Goal: Information Seeking & Learning: Learn about a topic

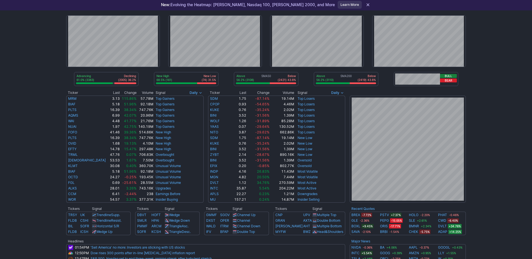
scroll to position [28, 0]
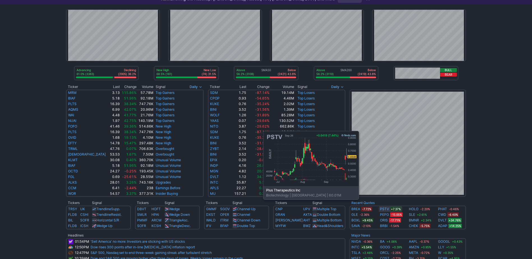
click at [384, 208] on link "PSTV" at bounding box center [384, 210] width 9 height 6
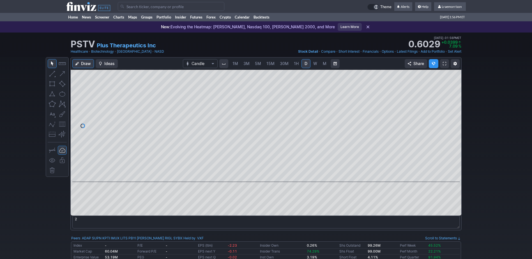
click at [237, 64] on span "1M" at bounding box center [236, 63] width 6 height 5
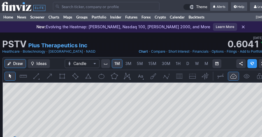
click at [86, 8] on input "Search" at bounding box center [106, 6] width 107 height 9
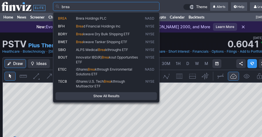
type input "brea"
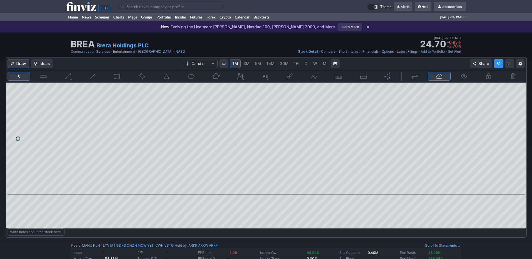
click at [262, 46] on div "BREA Brera Holdings PLC Last Close Sep 26 • 02:17PM ET 24.12 Dollar change -1.5…" at bounding box center [266, 45] width 532 height 25
